Goal: Task Accomplishment & Management: Manage account settings

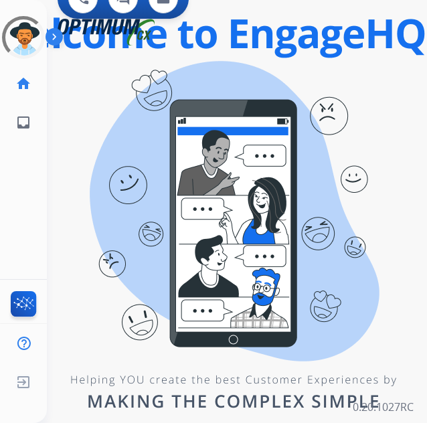
click at [382, 111] on div "swap_horiz Break voice bridge close_fullscreen Connect 3-Way Call merge_type Se…" at bounding box center [221, 80] width 348 height 64
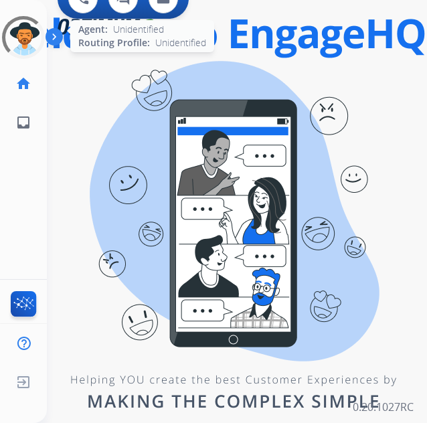
click at [29, 39] on div at bounding box center [23, 37] width 43 height 43
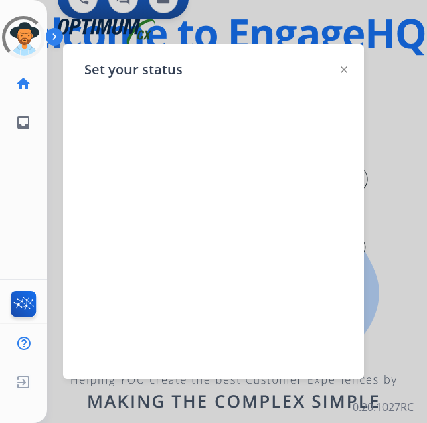
click at [346, 66] on img at bounding box center [344, 69] width 7 height 7
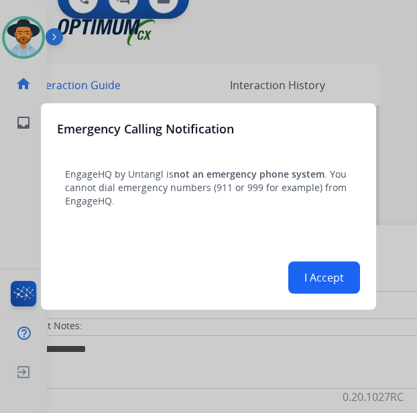
click at [15, 42] on div at bounding box center [208, 206] width 417 height 413
click at [333, 277] on button "I Accept" at bounding box center [324, 277] width 72 height 32
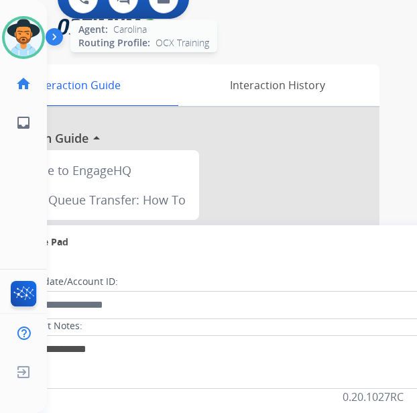
click at [40, 23] on div at bounding box center [23, 37] width 43 height 43
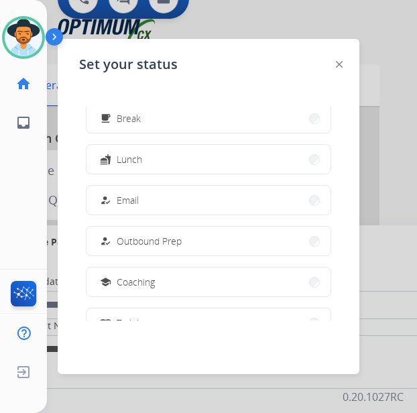
scroll to position [268, 0]
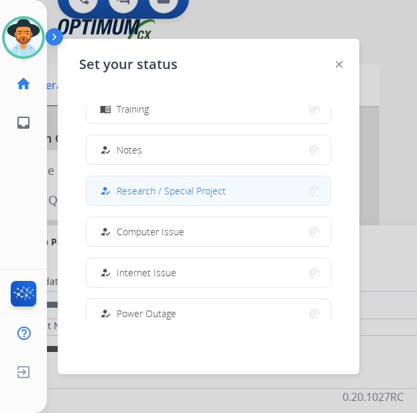
click at [159, 188] on span "Research / Special Project" at bounding box center [171, 191] width 109 height 14
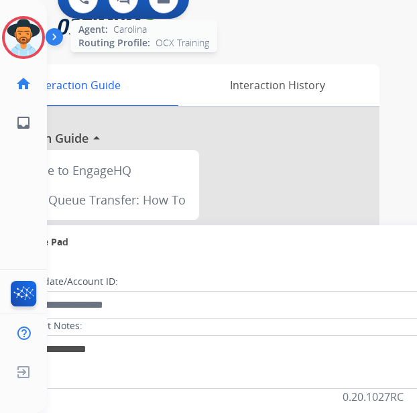
click at [22, 27] on img at bounding box center [24, 38] width 38 height 38
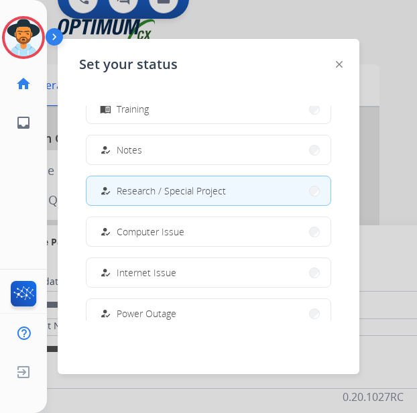
click at [142, 189] on span "Research / Special Project" at bounding box center [171, 191] width 109 height 14
